Goal: Information Seeking & Learning: Check status

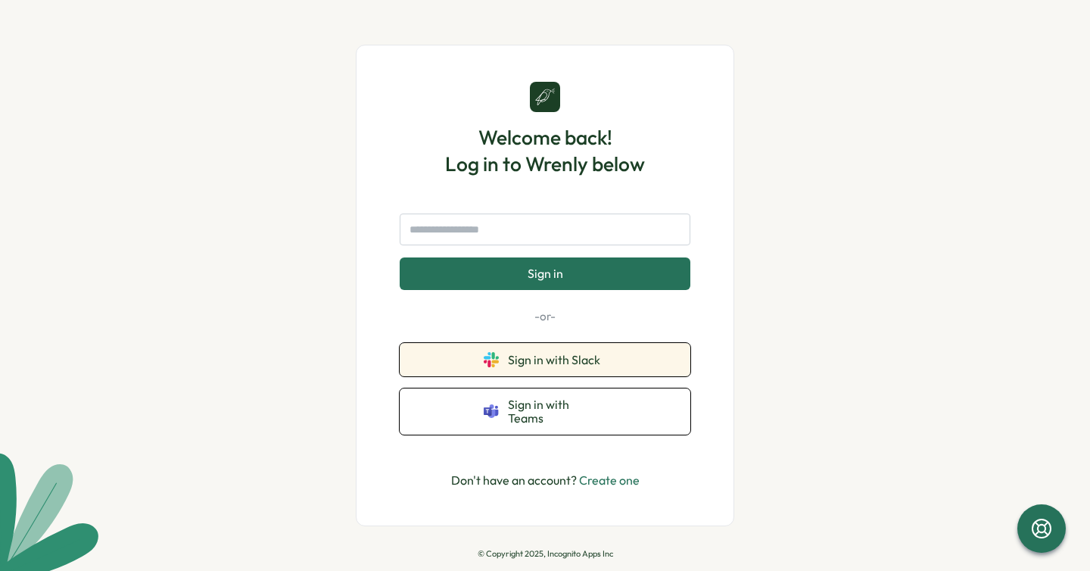
click at [544, 363] on span "Sign in with Slack" at bounding box center [557, 360] width 98 height 14
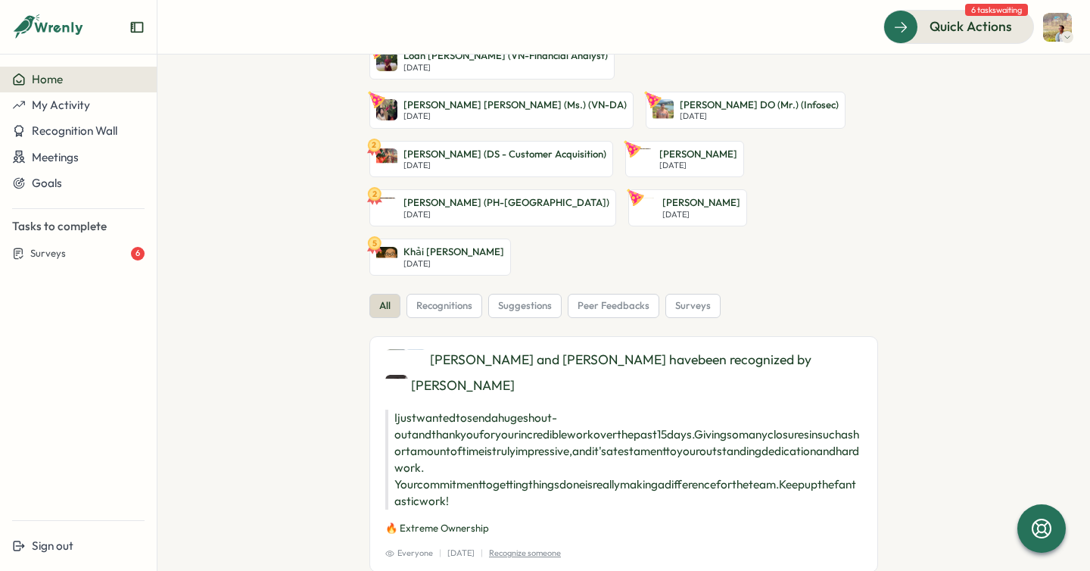
scroll to position [345, 0]
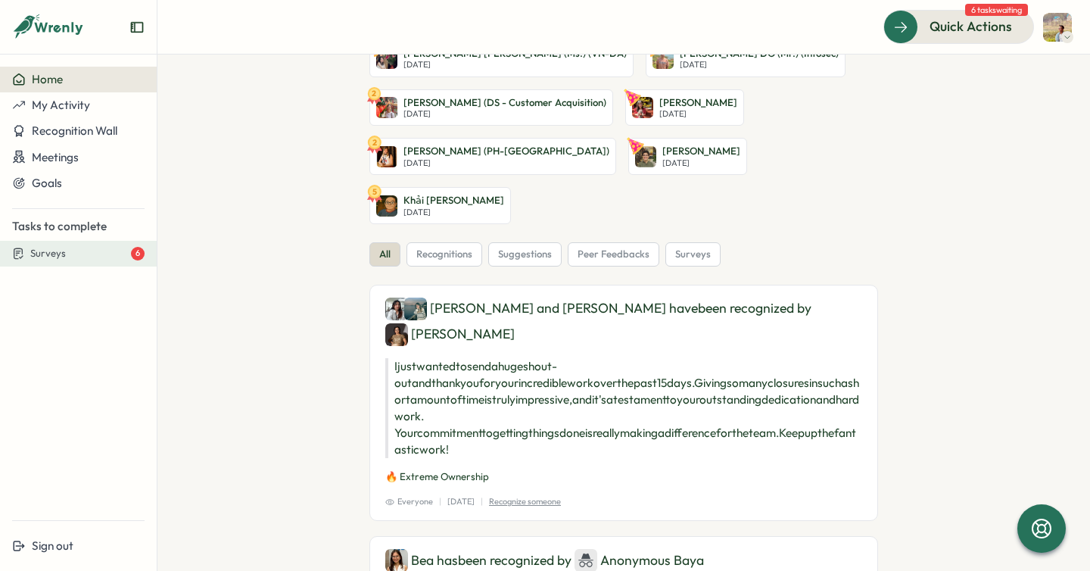
click at [86, 258] on div "Surveys 6" at bounding box center [87, 254] width 114 height 14
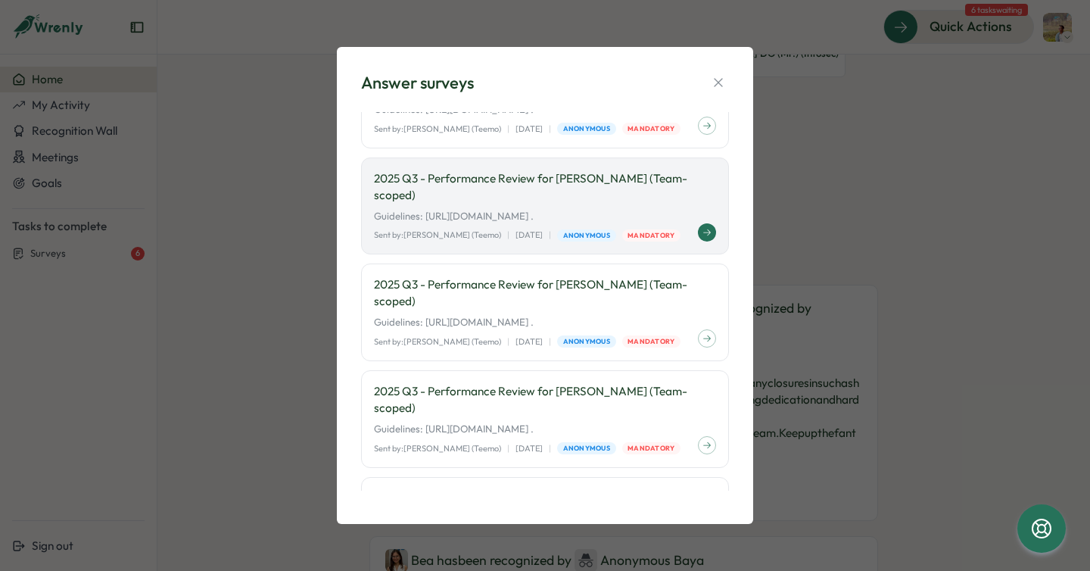
scroll to position [0, 0]
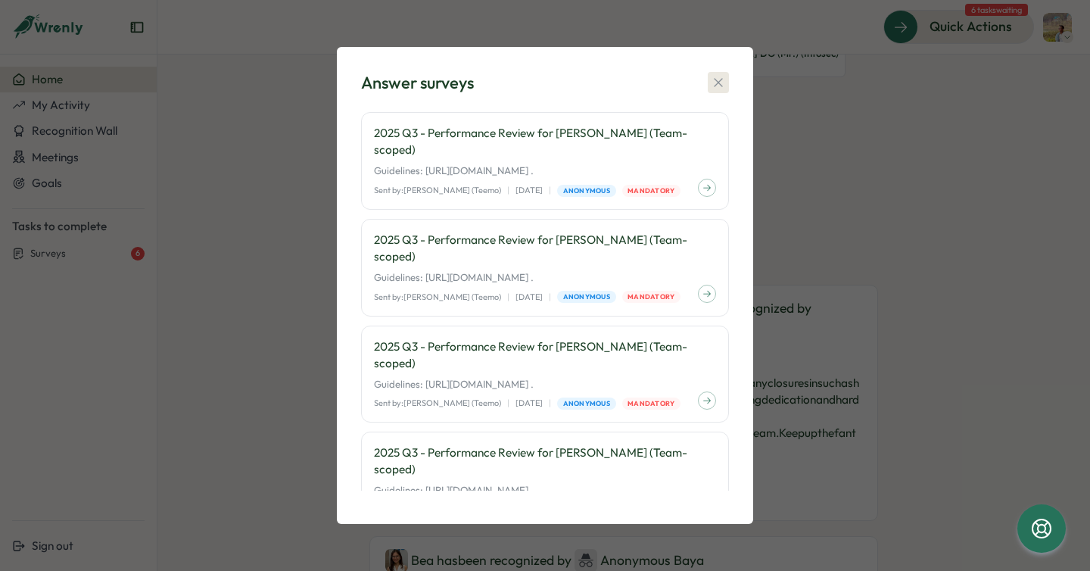
click at [715, 79] on icon "button" at bounding box center [718, 82] width 8 height 8
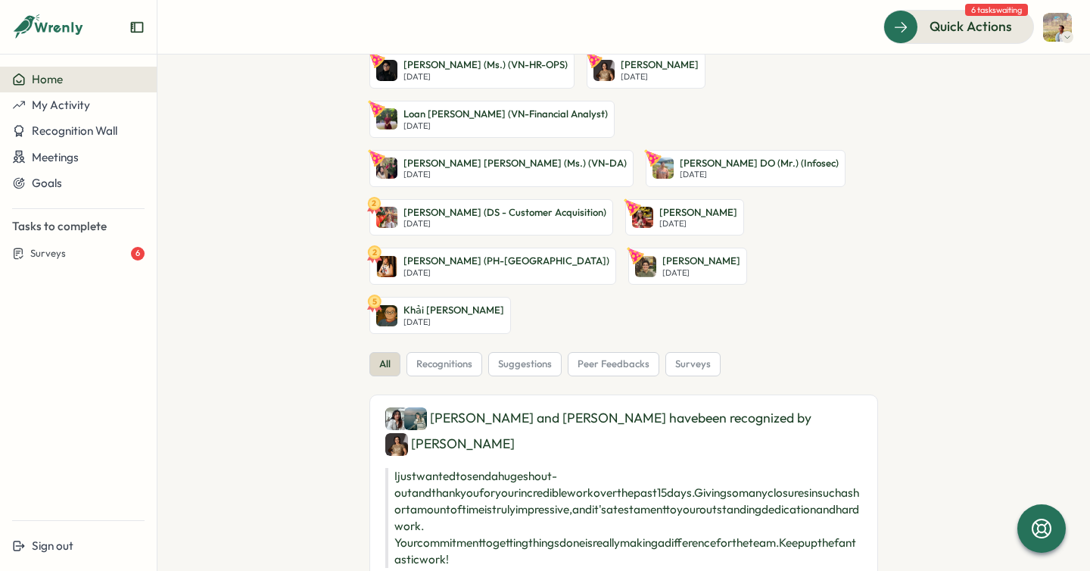
scroll to position [222, 0]
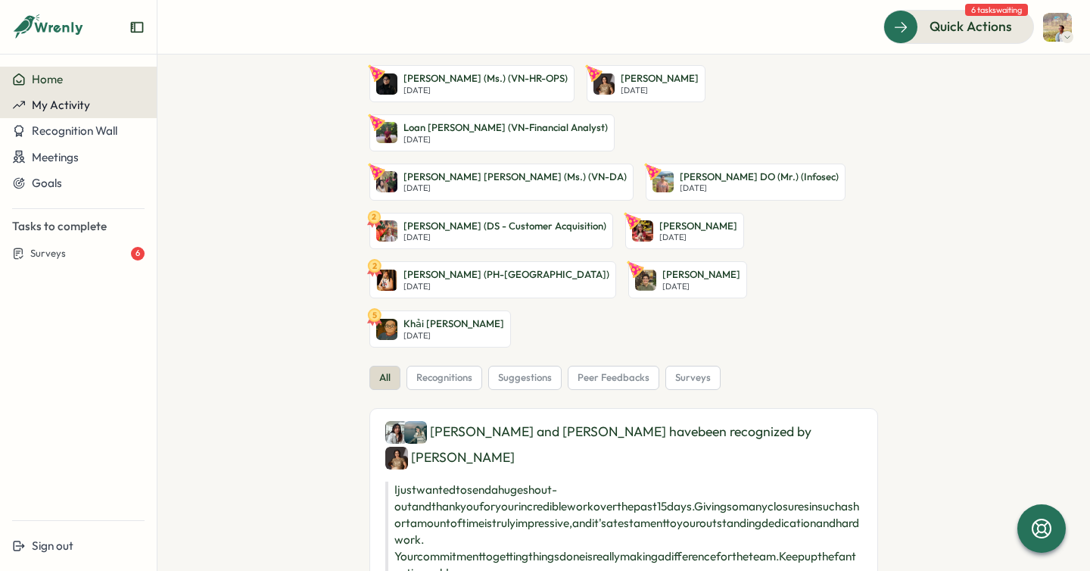
click at [104, 107] on div "My Activity" at bounding box center [78, 105] width 132 height 14
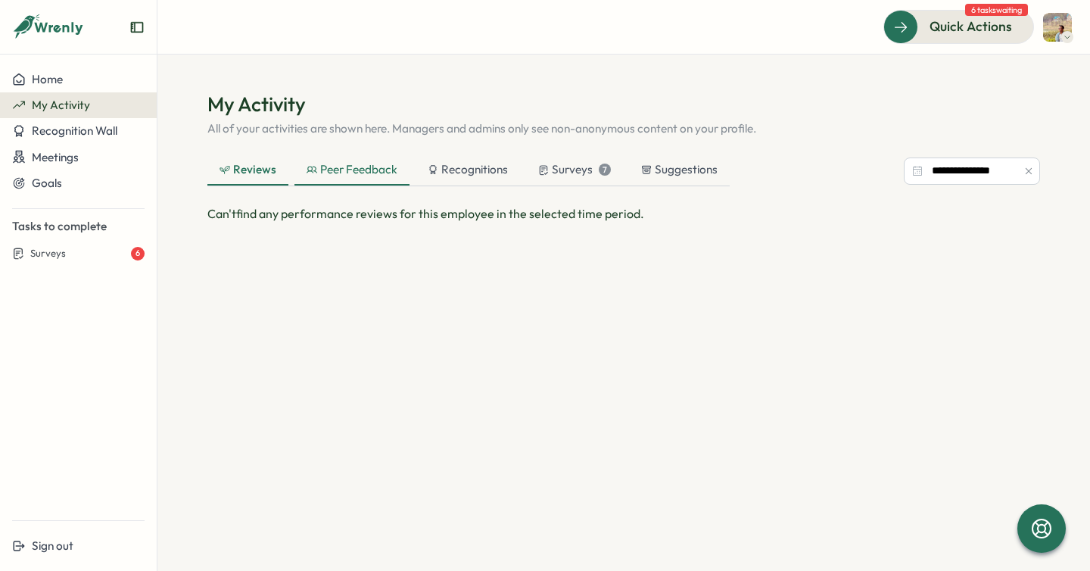
click at [316, 168] on div "Peer Feedback" at bounding box center [352, 169] width 91 height 17
click at [453, 166] on div "Recognitions" at bounding box center [468, 169] width 80 height 17
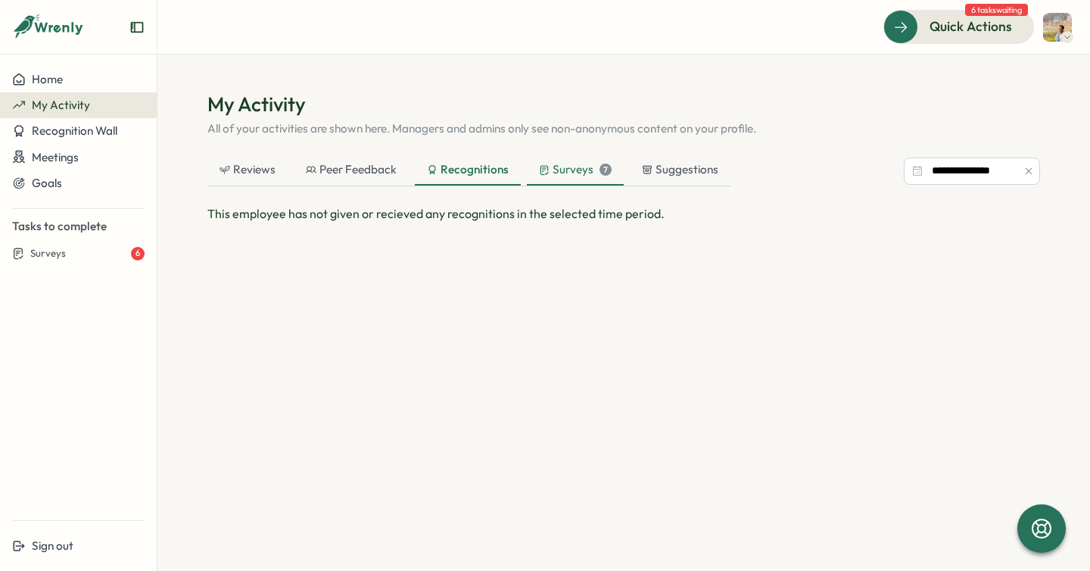
click at [566, 163] on div "Surveys 7" at bounding box center [575, 169] width 73 height 17
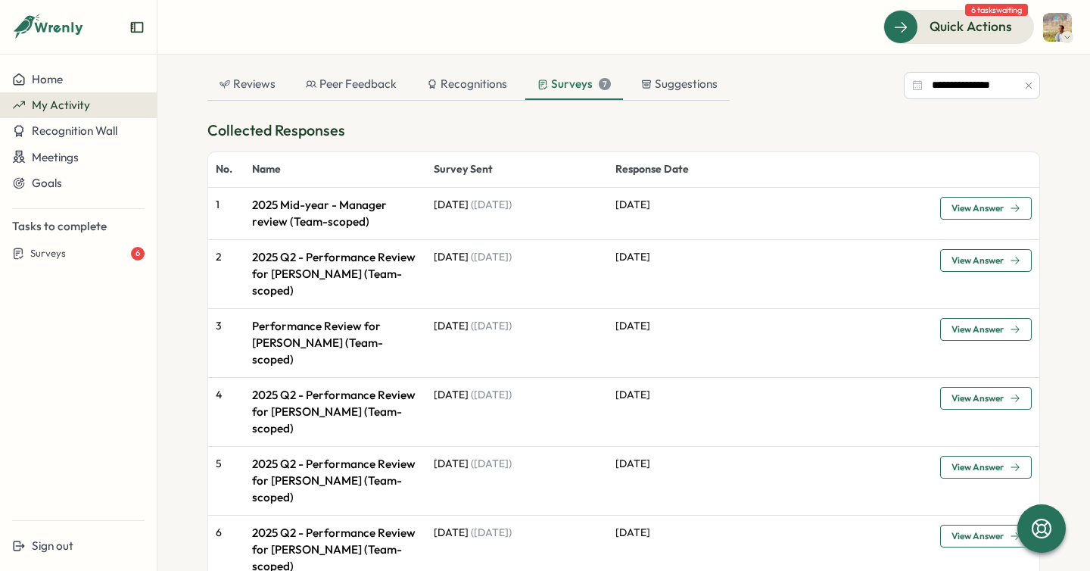
scroll to position [84, 0]
click at [80, 258] on div "Surveys 6" at bounding box center [87, 254] width 114 height 14
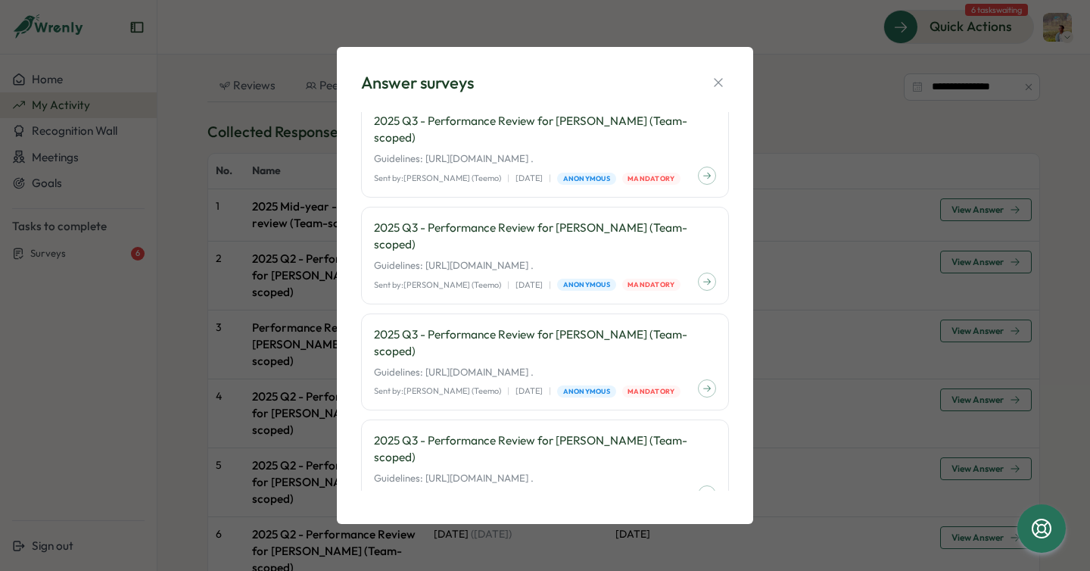
scroll to position [0, 0]
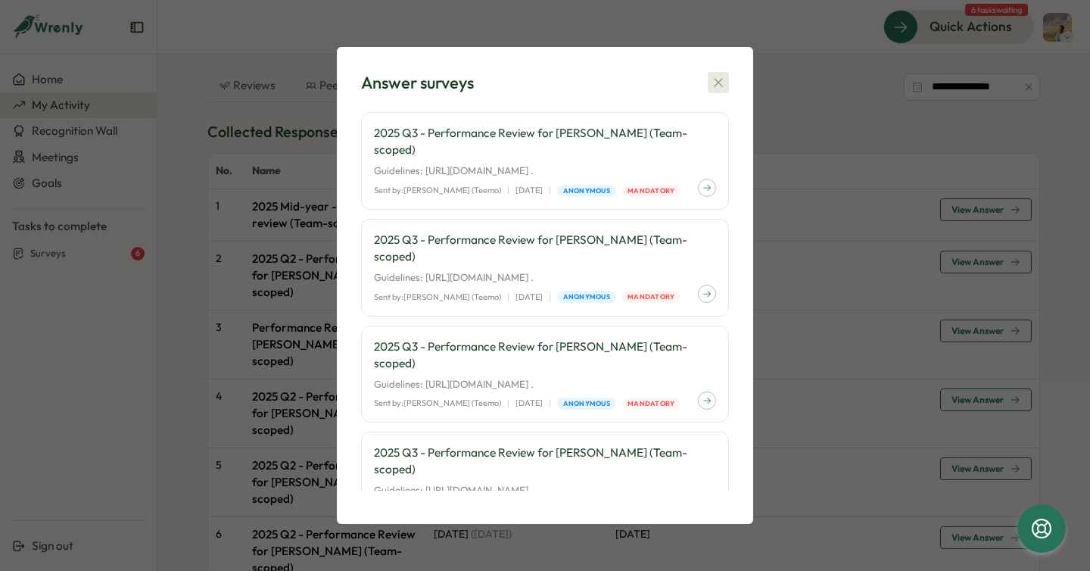
click at [714, 83] on icon "button" at bounding box center [718, 82] width 15 height 15
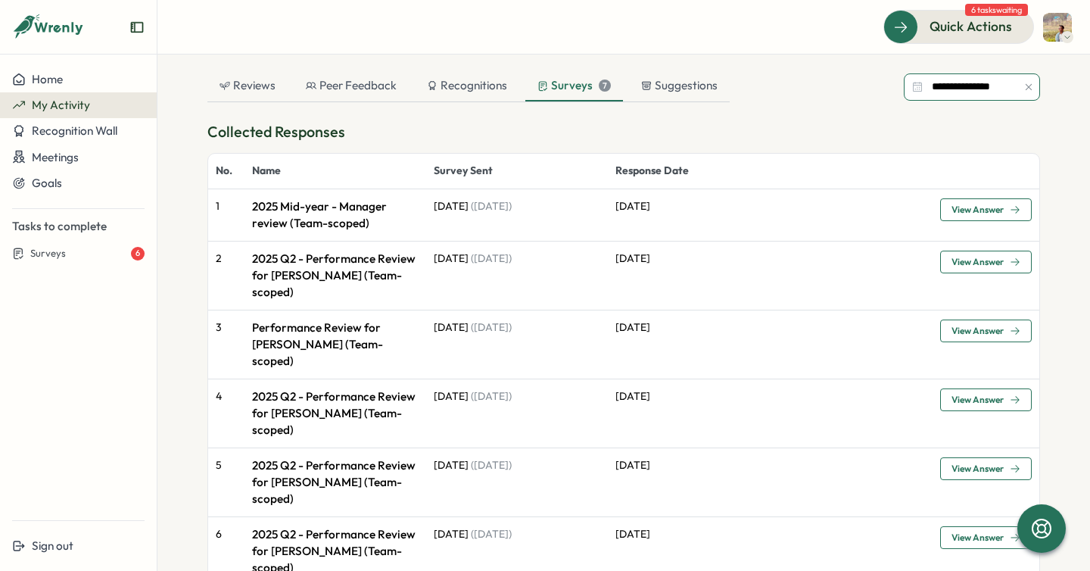
click at [960, 94] on input "**********" at bounding box center [972, 86] width 136 height 27
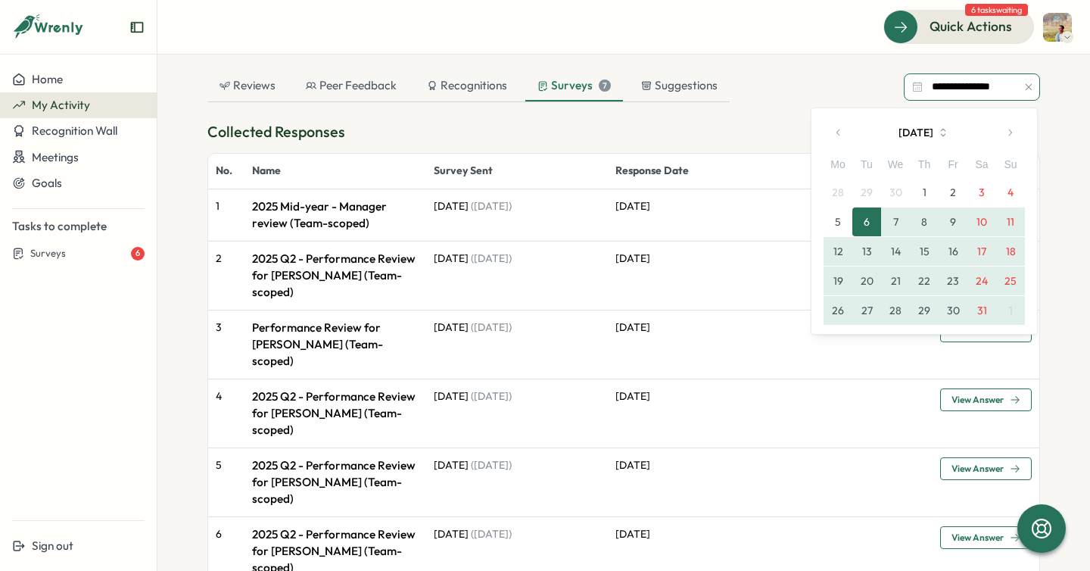
click at [960, 94] on input "**********" at bounding box center [972, 86] width 136 height 27
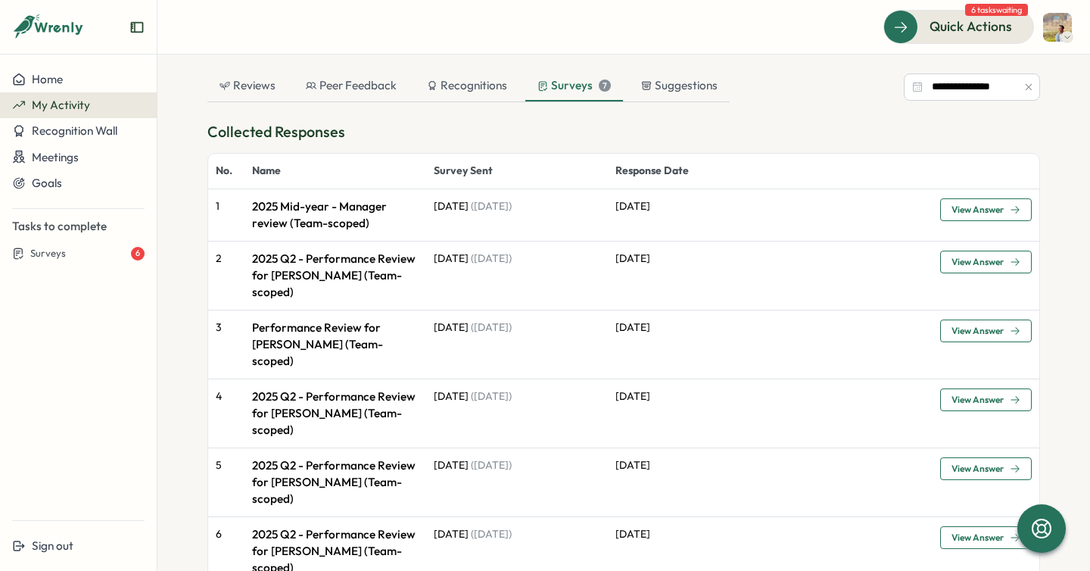
click at [812, 121] on h3 "Collected Responses" at bounding box center [623, 131] width 833 height 23
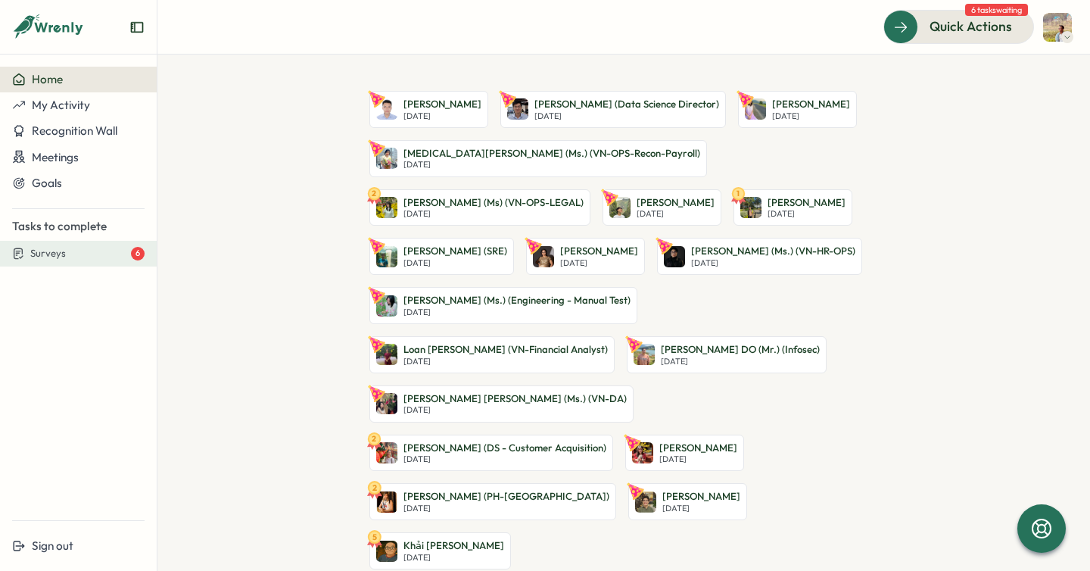
click at [93, 251] on div "Surveys 6" at bounding box center [87, 254] width 114 height 14
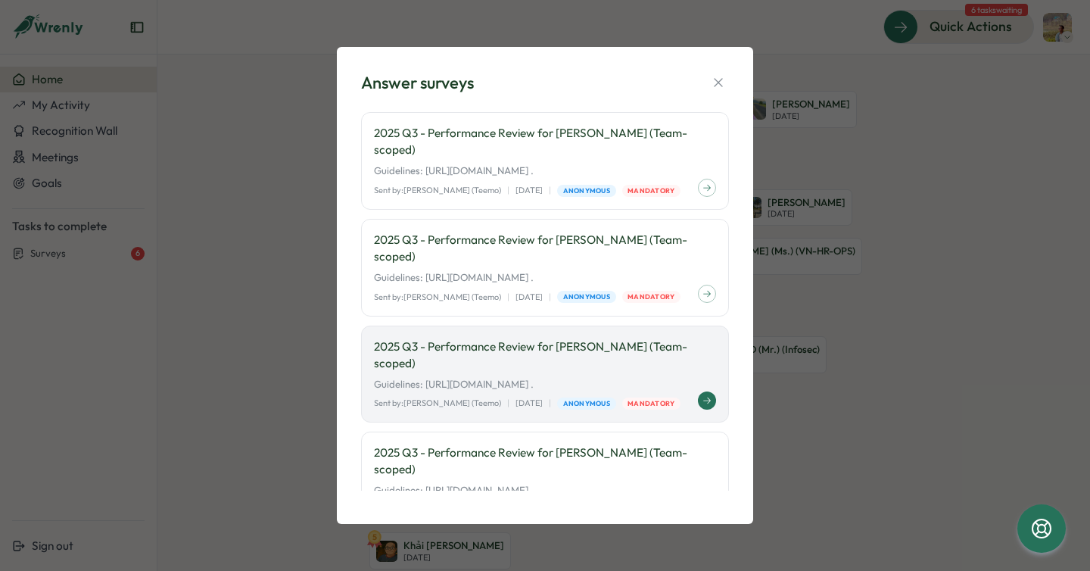
scroll to position [168, 0]
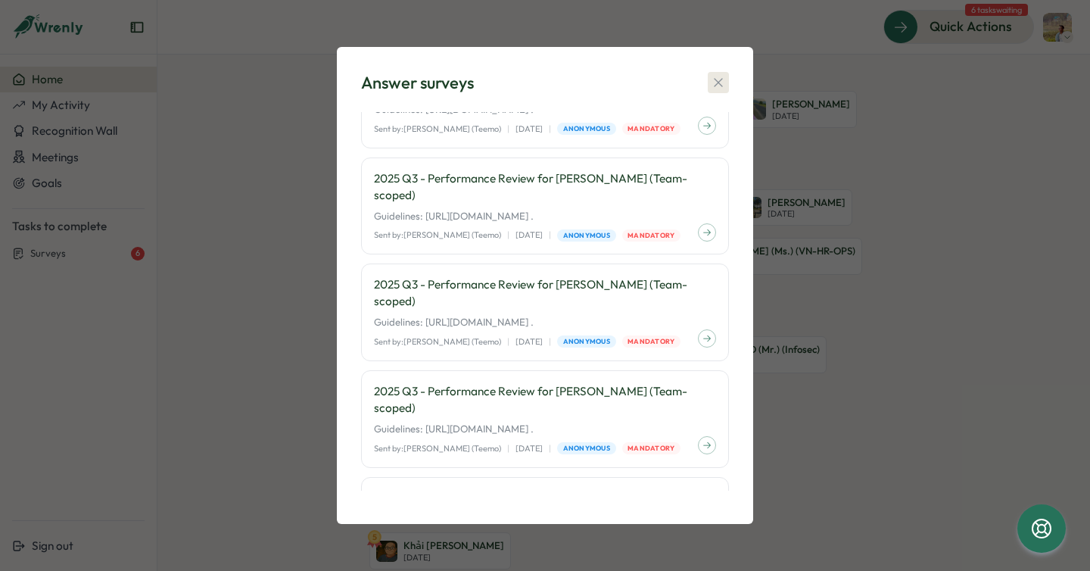
click at [718, 86] on icon "button" at bounding box center [718, 82] width 15 height 15
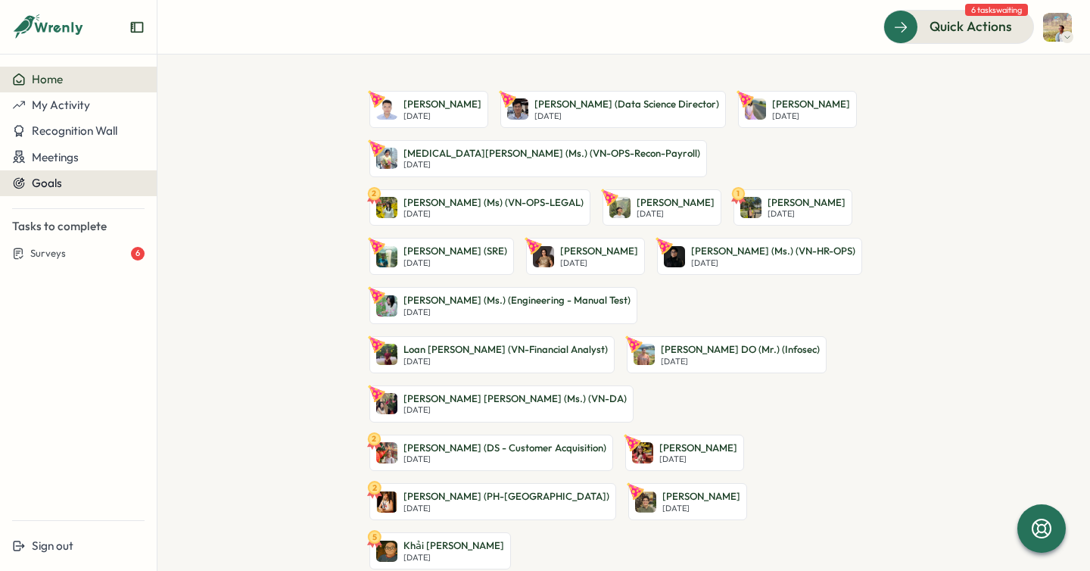
click at [61, 179] on span "Goals" at bounding box center [47, 183] width 30 height 14
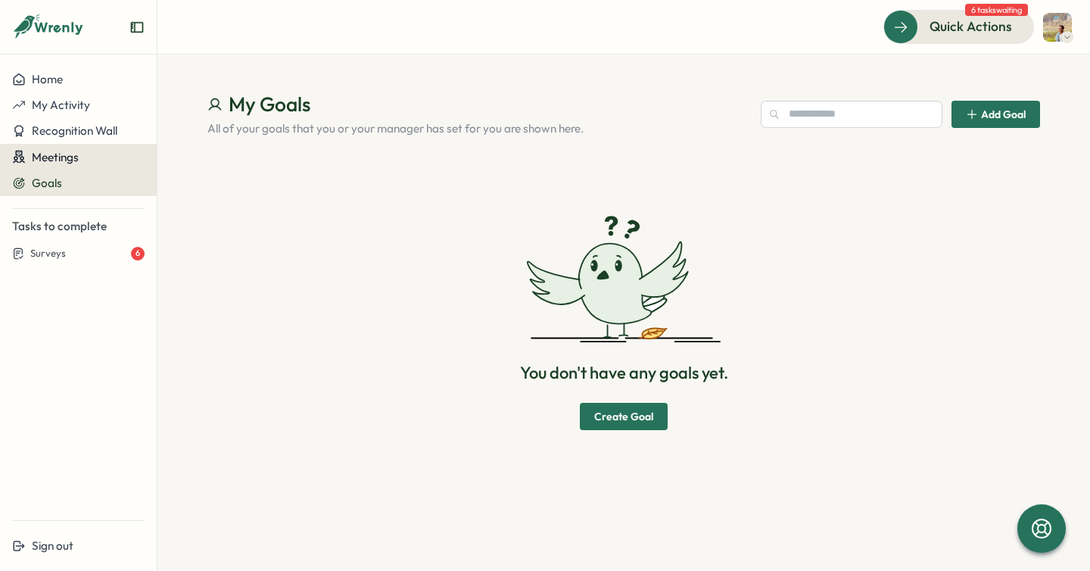
click at [64, 154] on span "Meetings" at bounding box center [55, 157] width 47 height 14
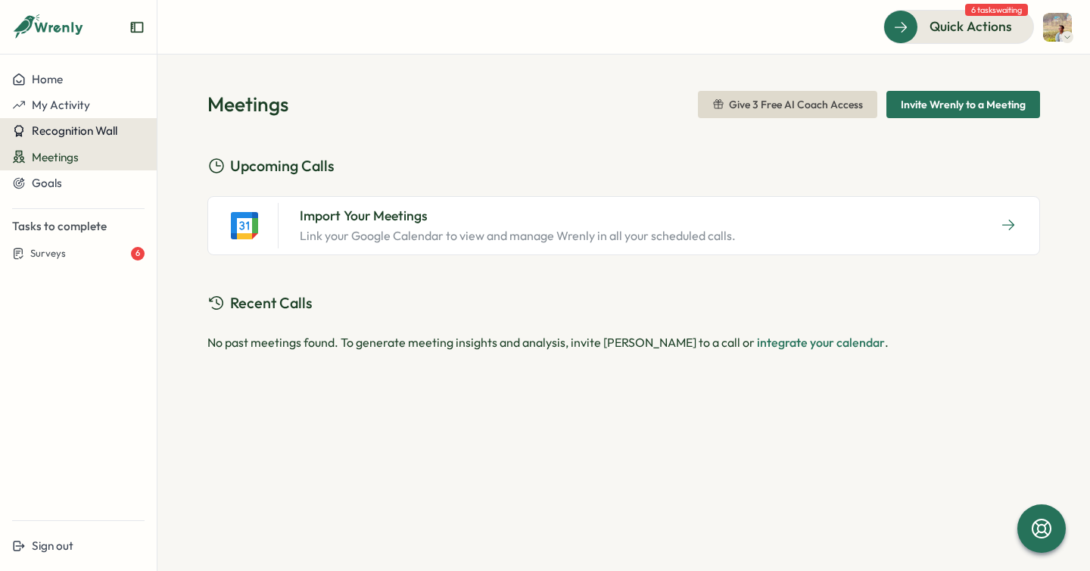
click at [81, 124] on span "Recognition Wall" at bounding box center [75, 130] width 86 height 14
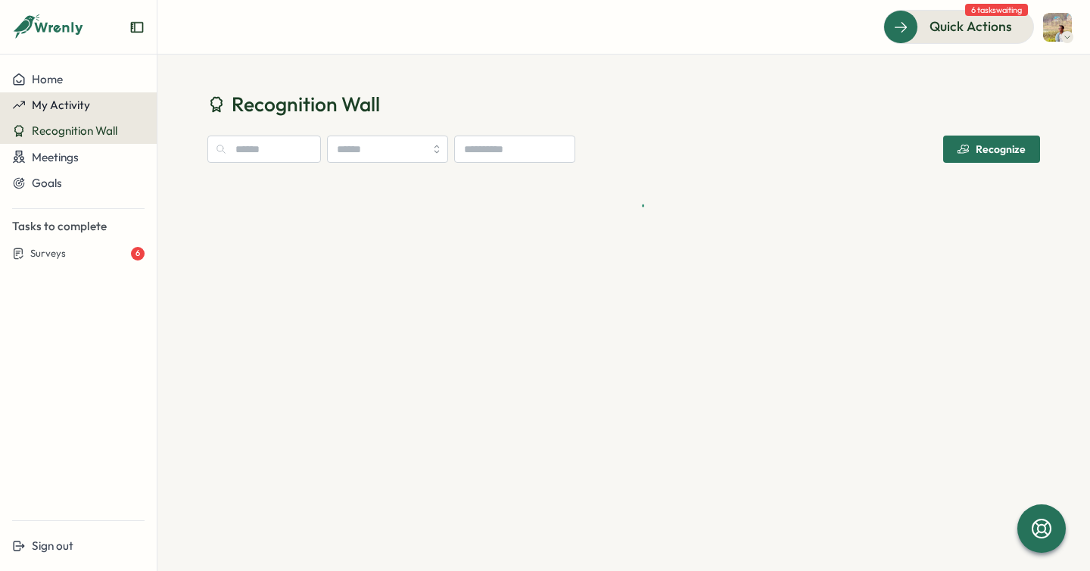
click at [64, 98] on span "My Activity" at bounding box center [61, 105] width 58 height 14
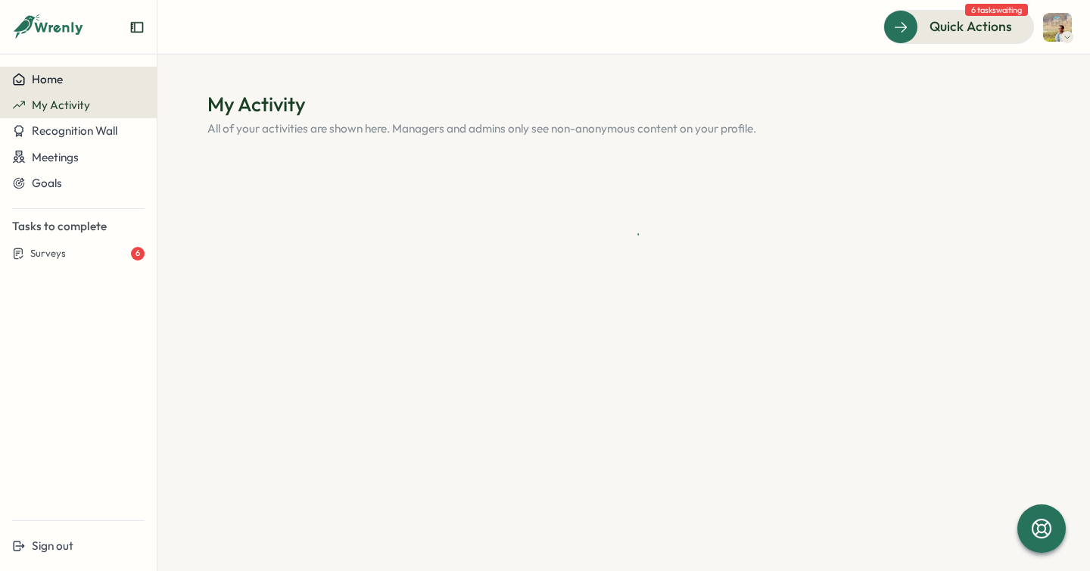
click at [51, 79] on span "Home" at bounding box center [47, 79] width 31 height 14
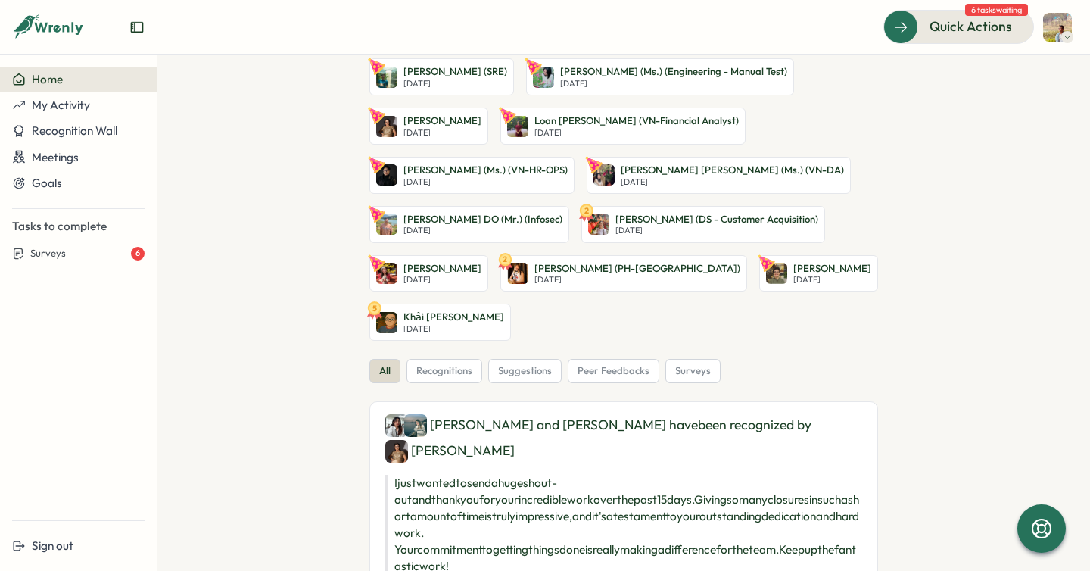
scroll to position [182, 0]
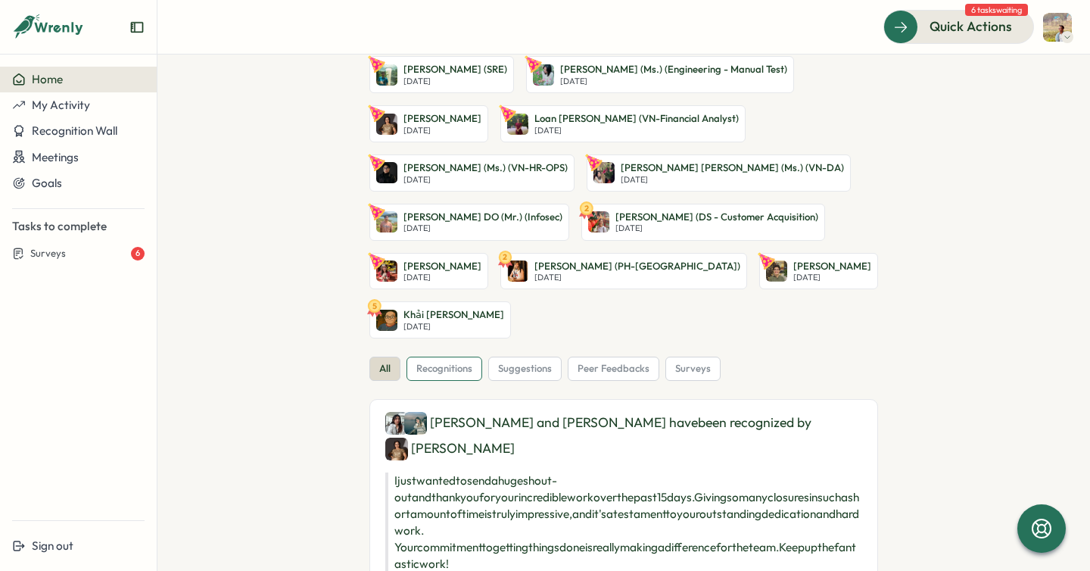
click at [446, 362] on span "recognitions" at bounding box center [444, 369] width 56 height 14
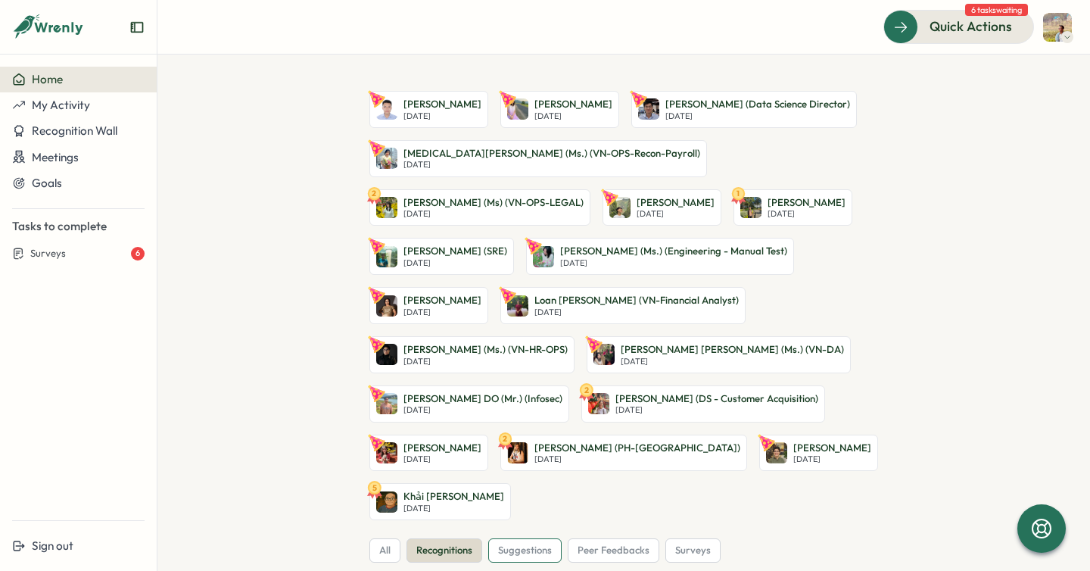
click at [524, 543] on span "suggestions" at bounding box center [525, 550] width 54 height 14
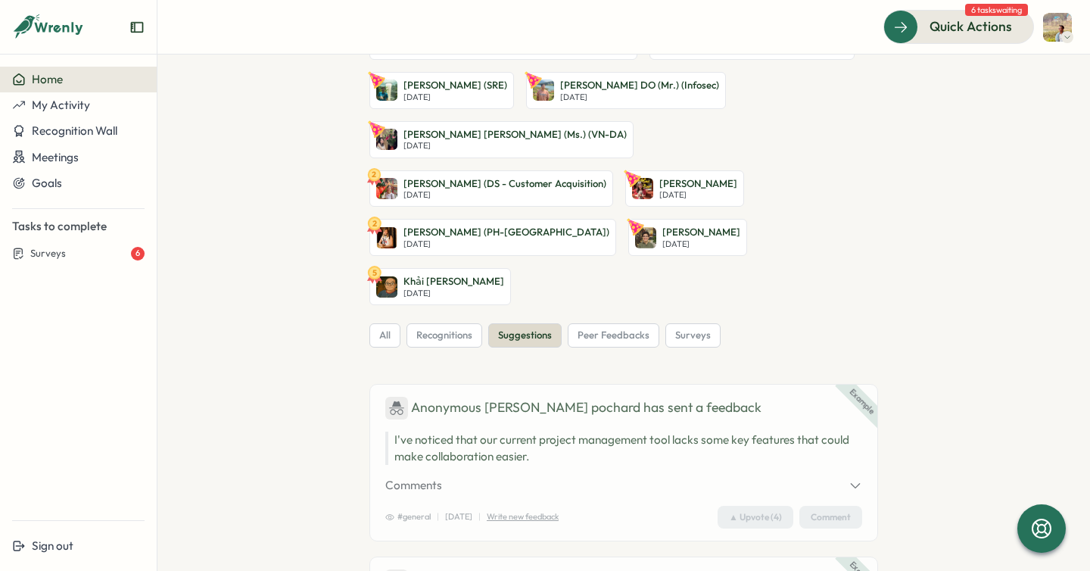
scroll to position [260, 0]
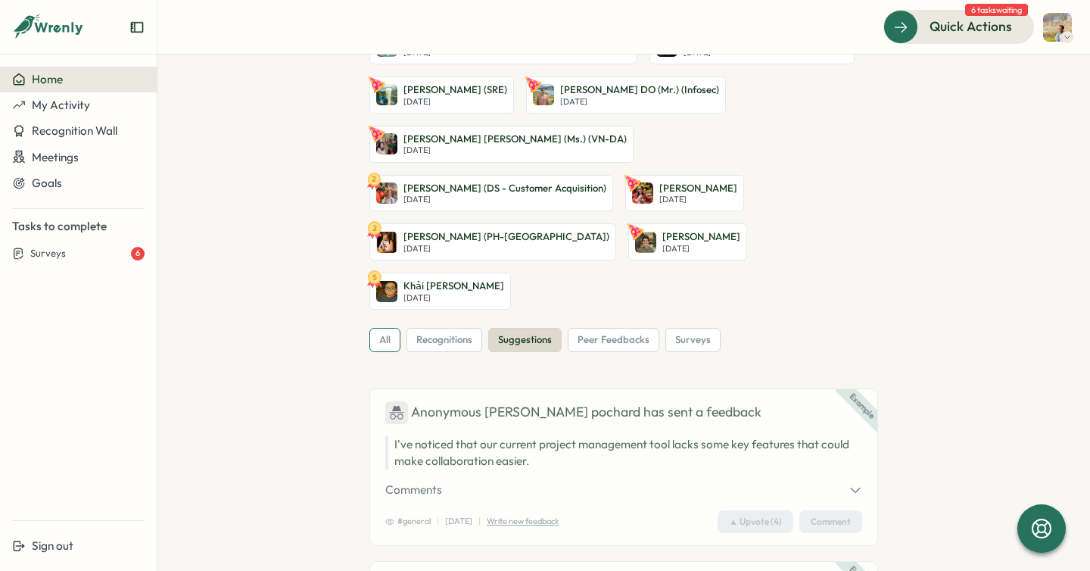
click at [382, 333] on span "all" at bounding box center [384, 340] width 11 height 14
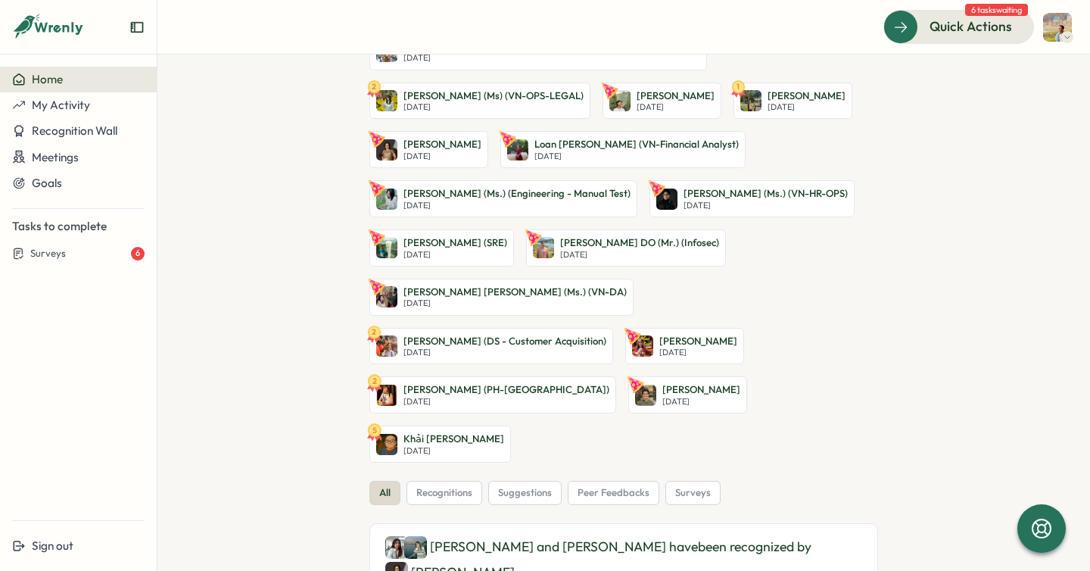
scroll to position [108, 0]
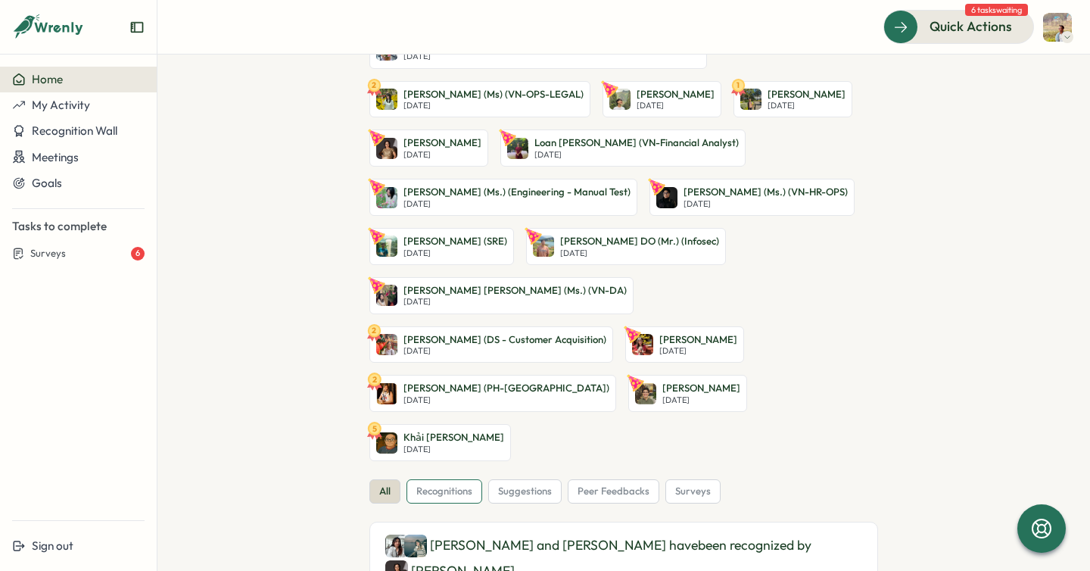
click at [459, 484] on span "recognitions" at bounding box center [444, 491] width 56 height 14
click at [606, 479] on div "peer feedbacks" at bounding box center [614, 491] width 92 height 24
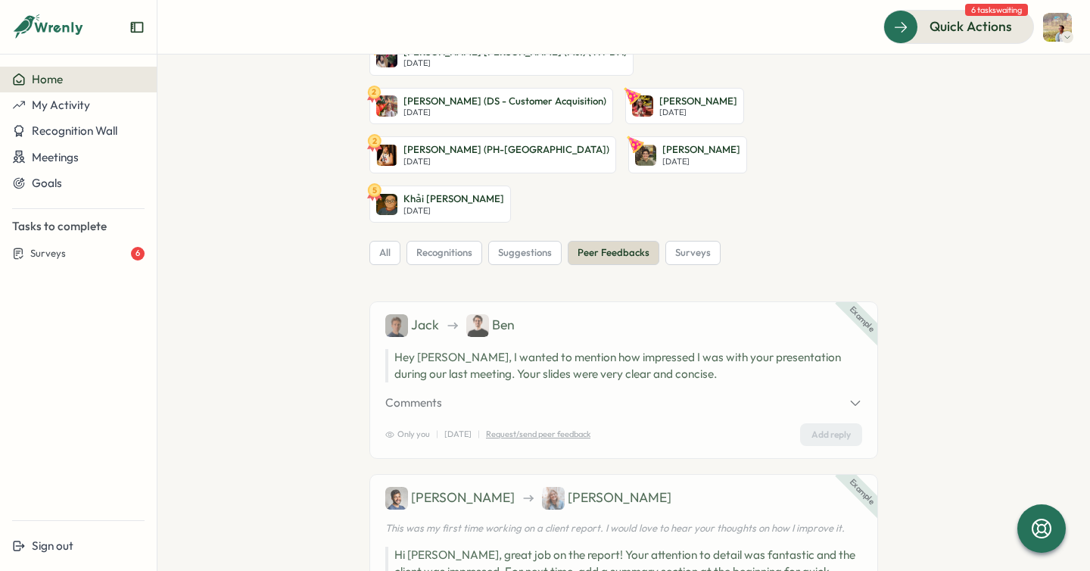
scroll to position [291, 0]
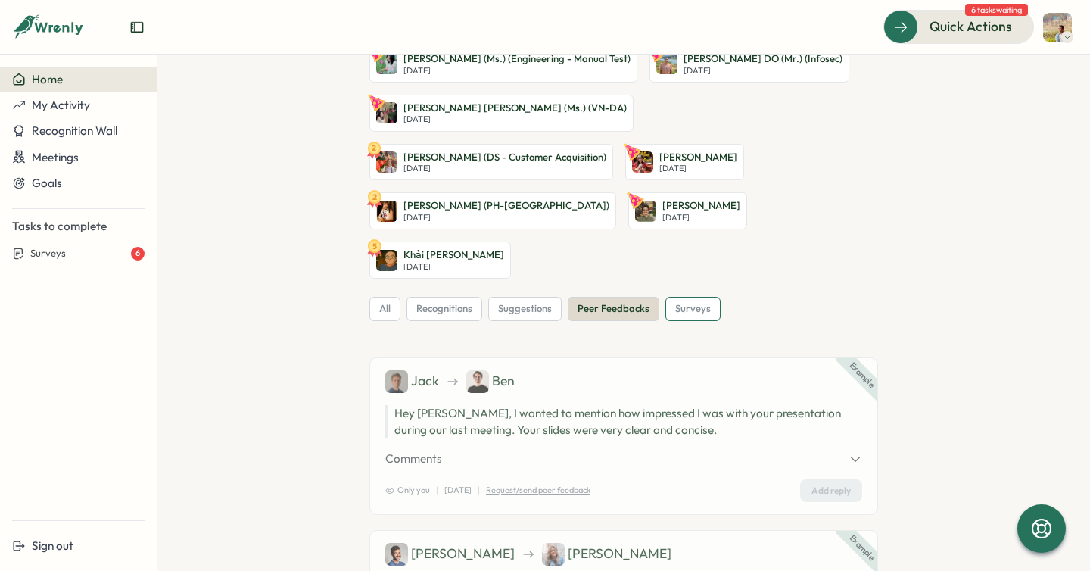
click at [689, 302] on span "surveys" at bounding box center [693, 309] width 36 height 14
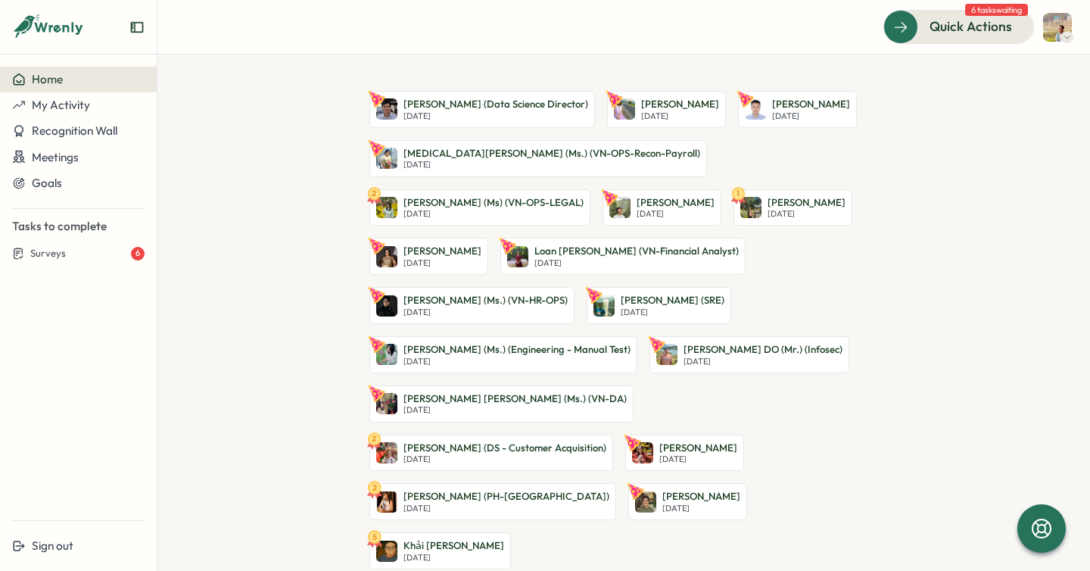
scroll to position [175, 0]
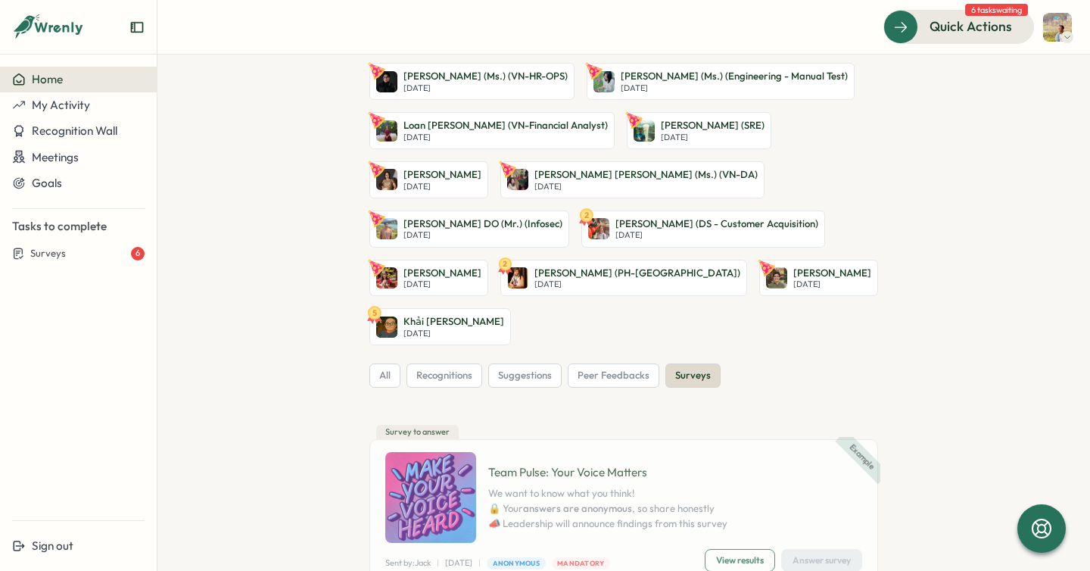
click at [726, 550] on span "View results" at bounding box center [740, 560] width 48 height 21
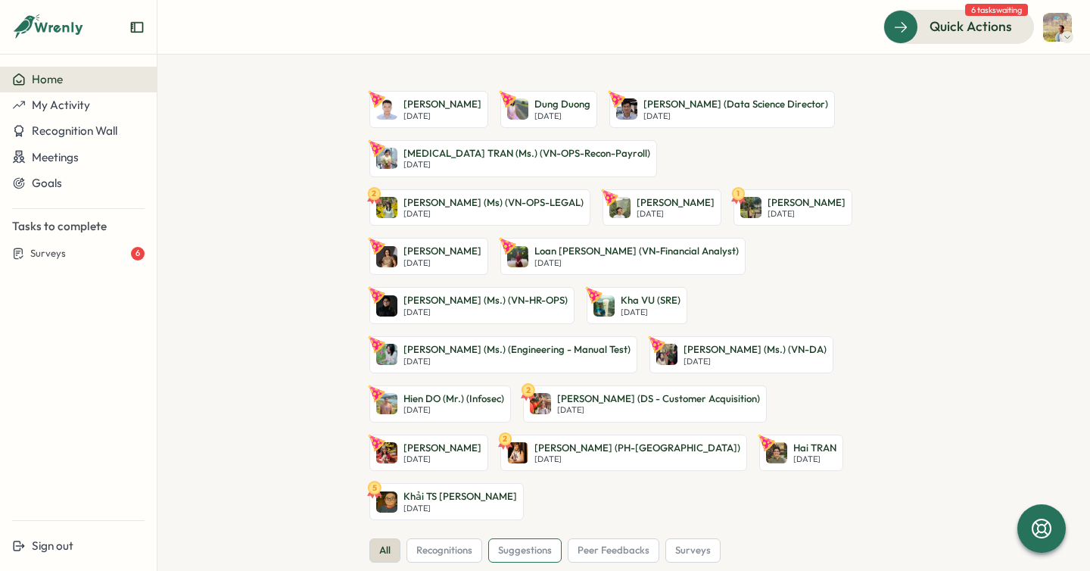
click at [546, 543] on span "suggestions" at bounding box center [525, 550] width 54 height 14
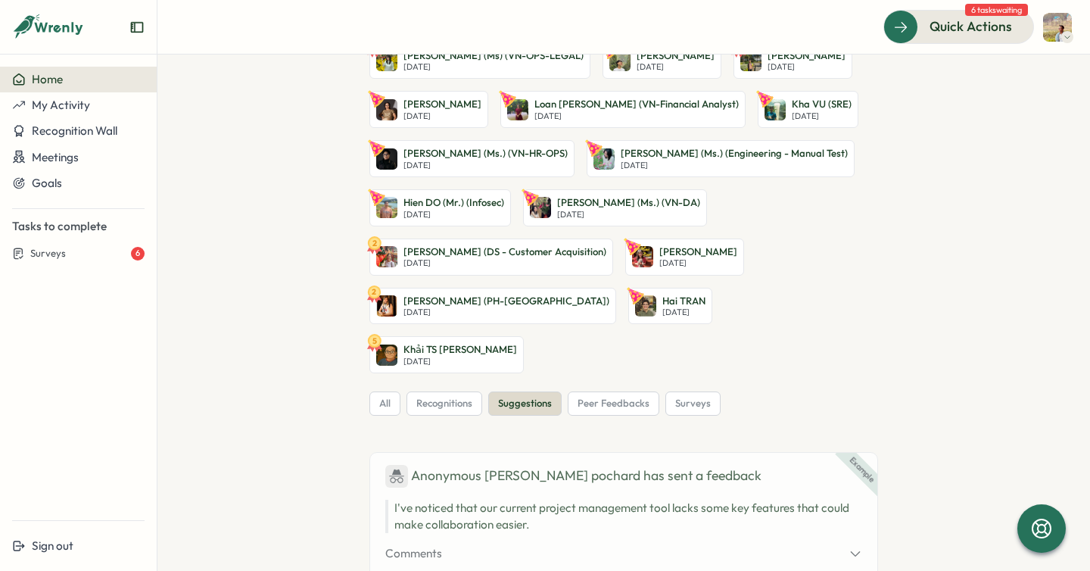
scroll to position [115, 0]
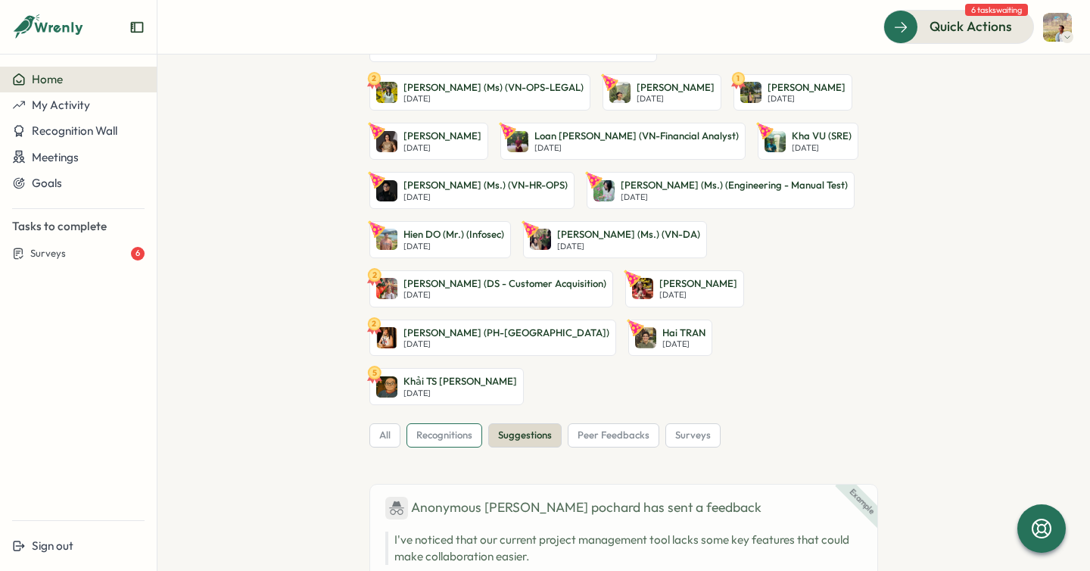
click at [455, 428] on span "recognitions" at bounding box center [444, 435] width 56 height 14
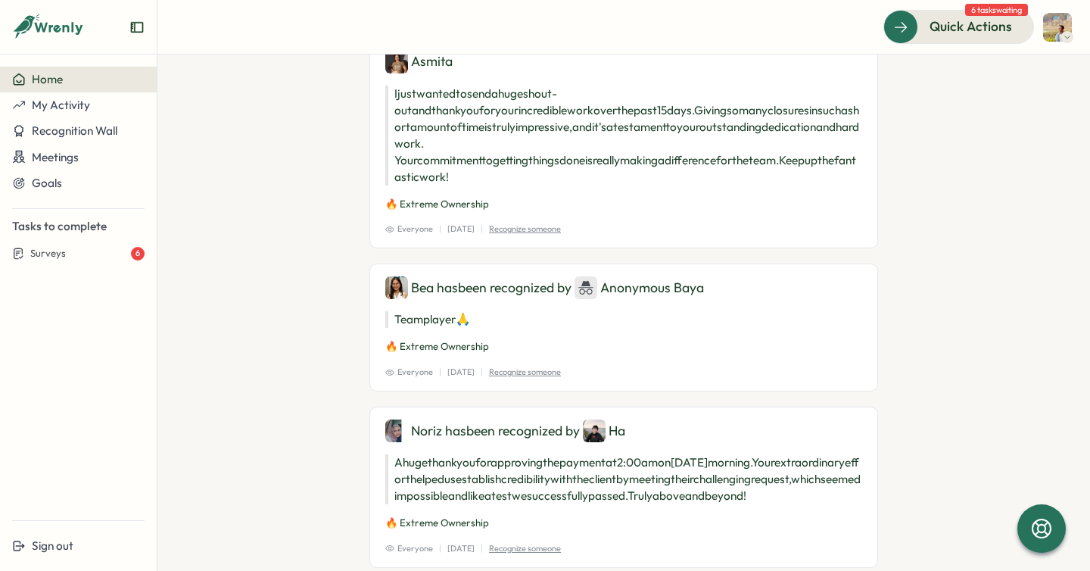
scroll to position [0, 0]
